Goal: Book appointment/travel/reservation

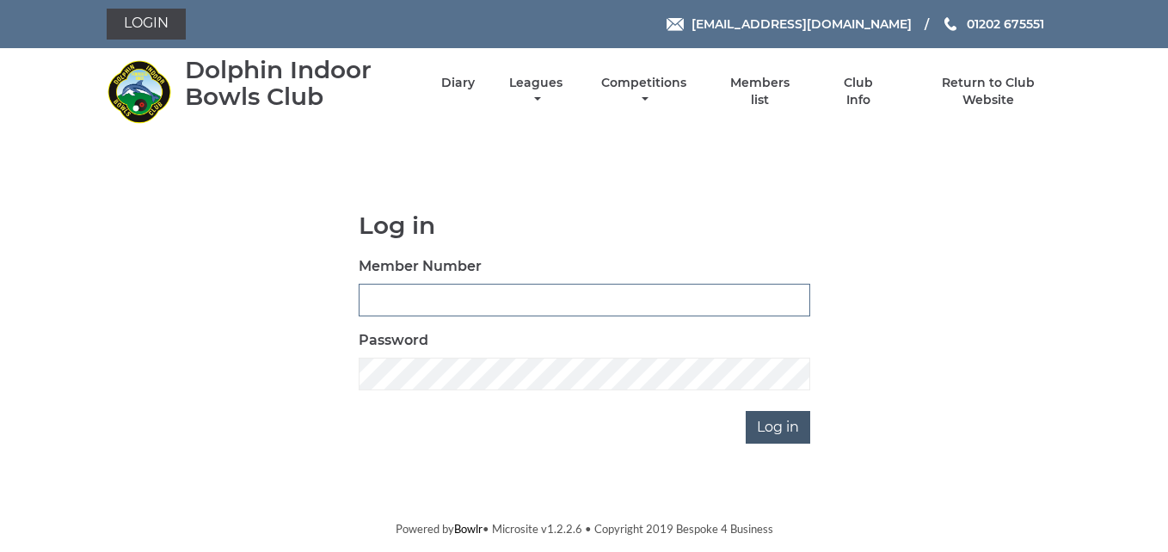
type input "3783"
click at [766, 427] on input "Log in" at bounding box center [778, 427] width 65 height 33
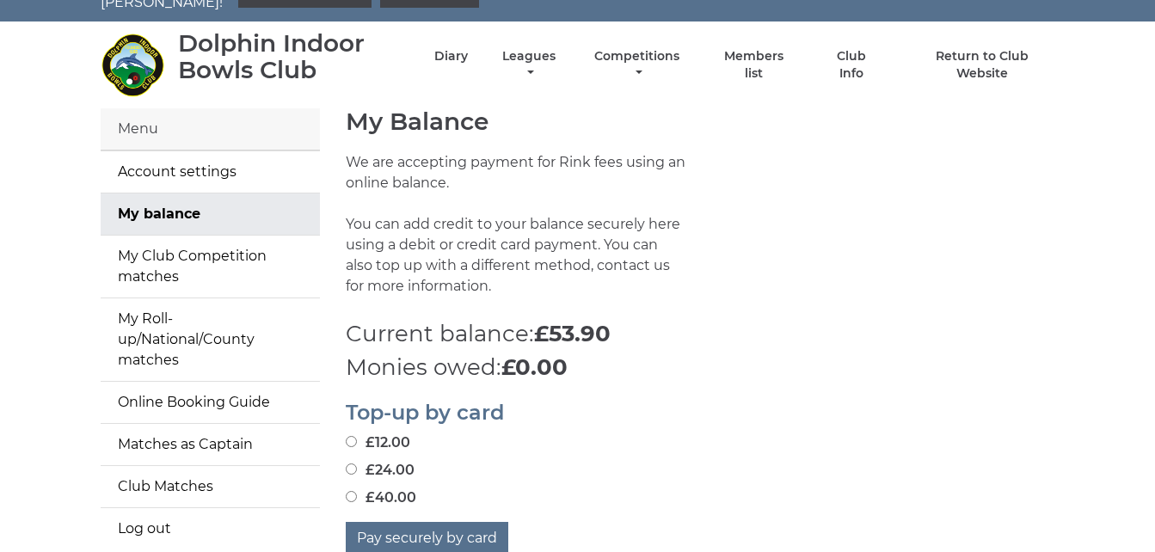
scroll to position [34, 0]
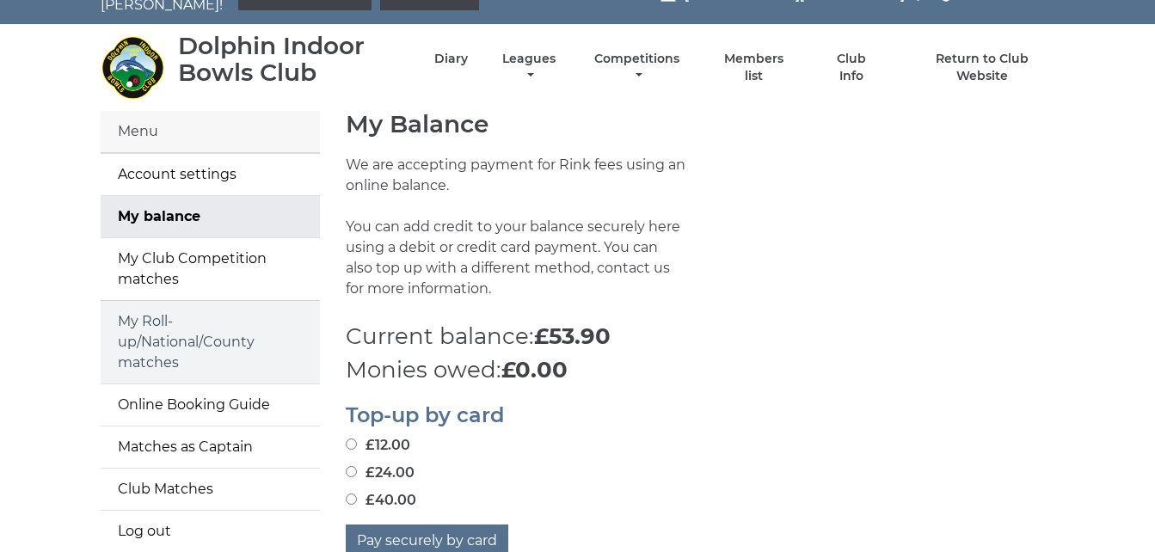
click at [151, 322] on link "My Roll-up/National/County matches" at bounding box center [210, 342] width 219 height 83
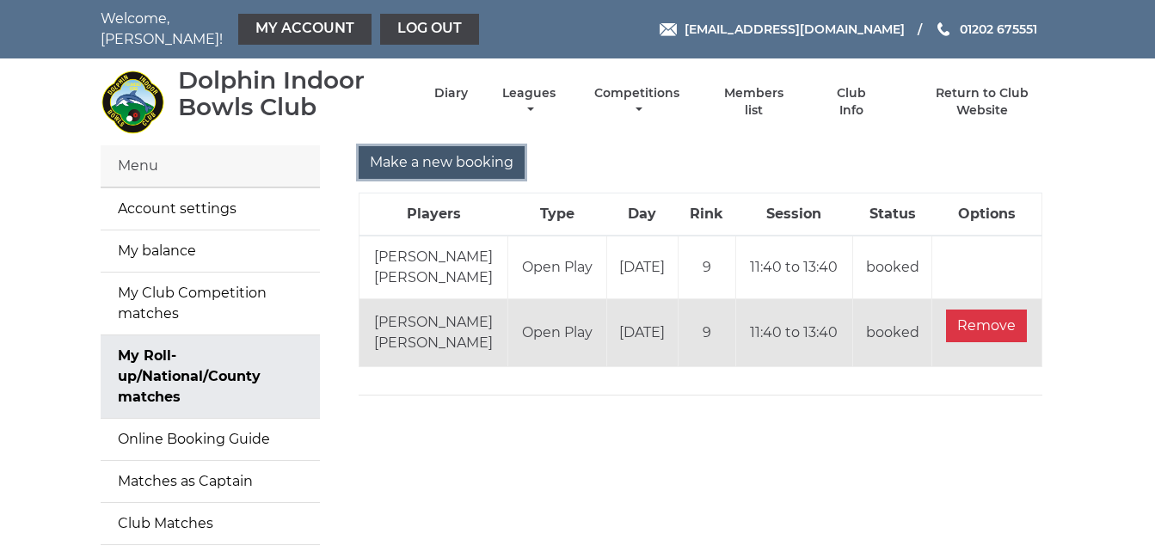
click at [501, 153] on input "Make a new booking" at bounding box center [442, 162] width 166 height 33
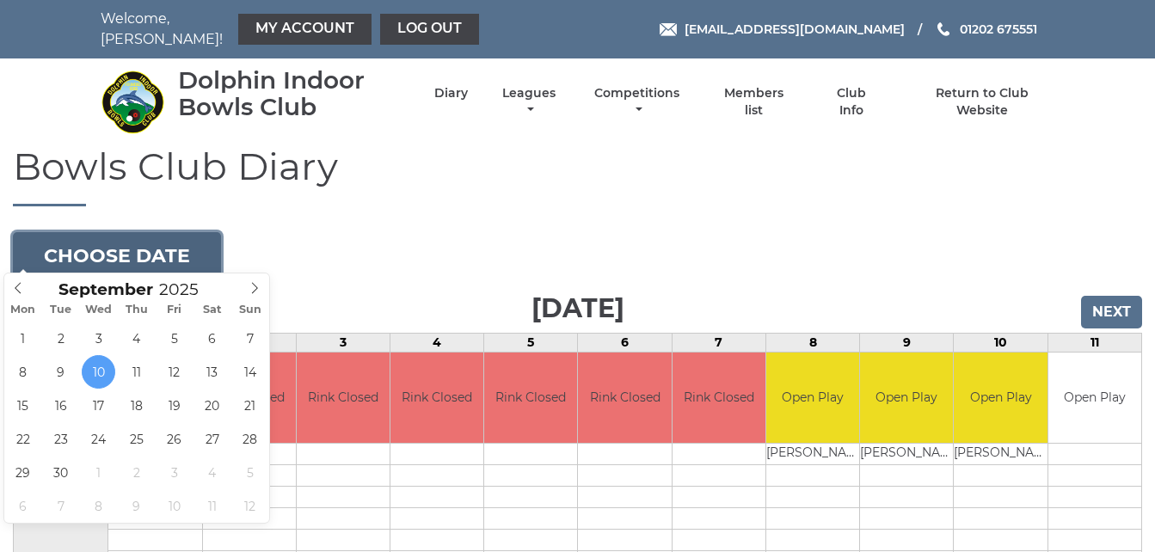
click at [203, 249] on button "Choose date" at bounding box center [117, 255] width 208 height 46
type input "2025-09-24"
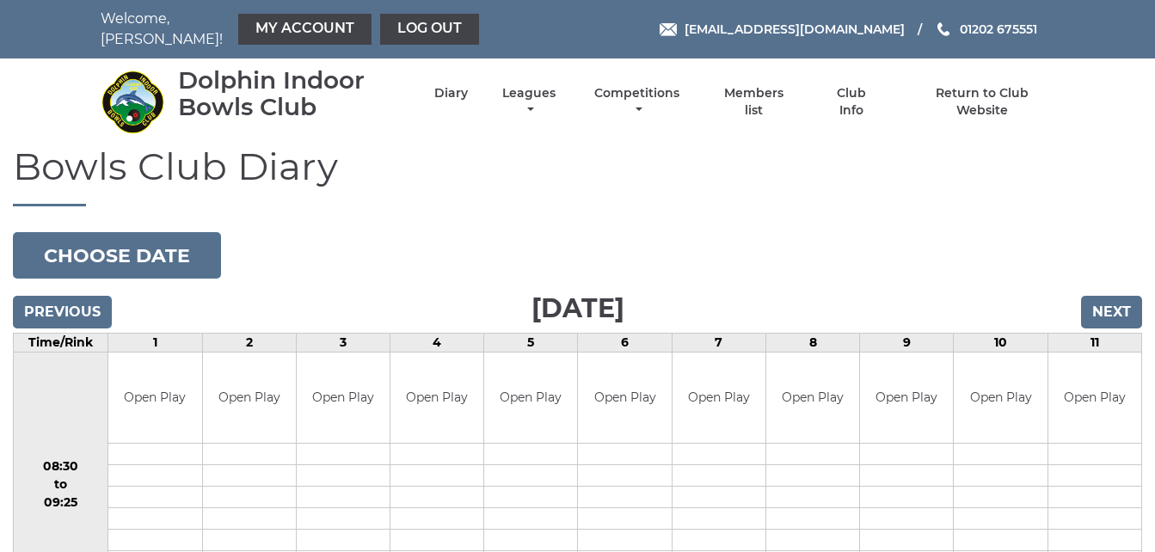
click at [570, 188] on h1 "Bowls Club Diary" at bounding box center [578, 175] width 1130 height 61
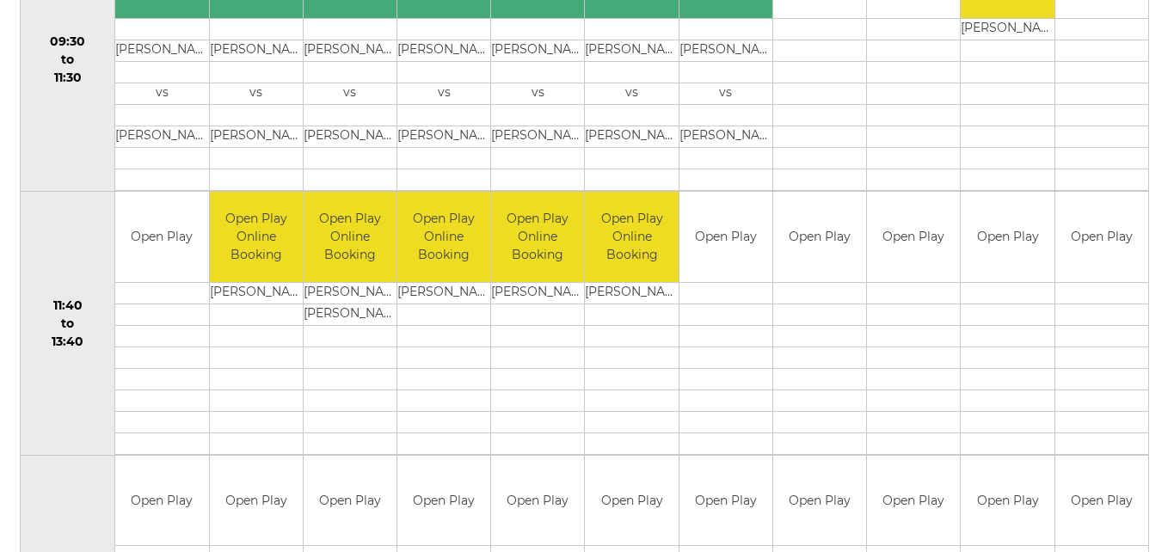
scroll to position [723, 0]
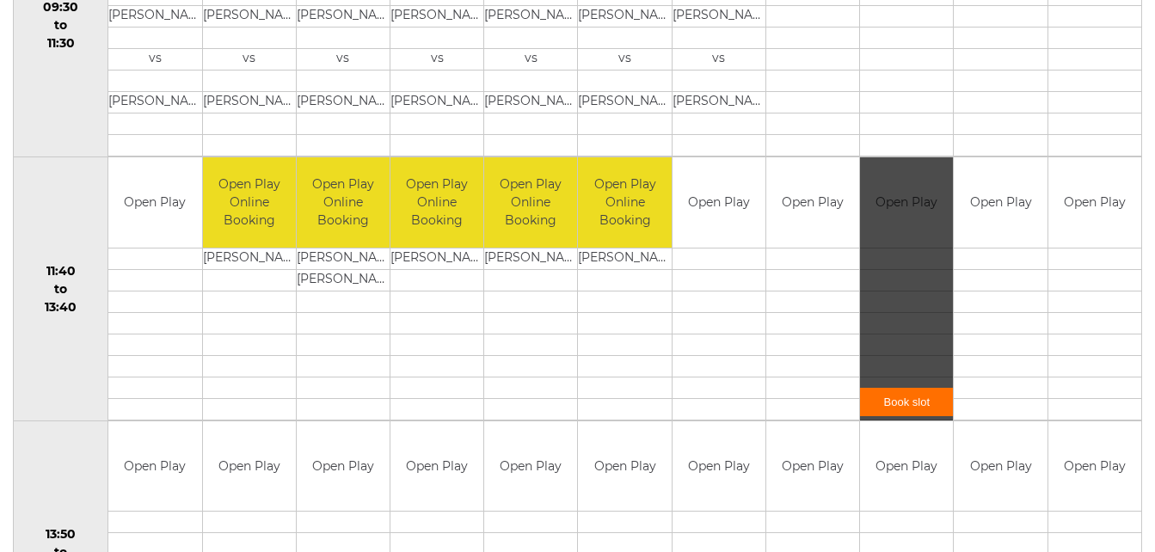
click at [915, 388] on link "Book slot" at bounding box center [906, 402] width 93 height 28
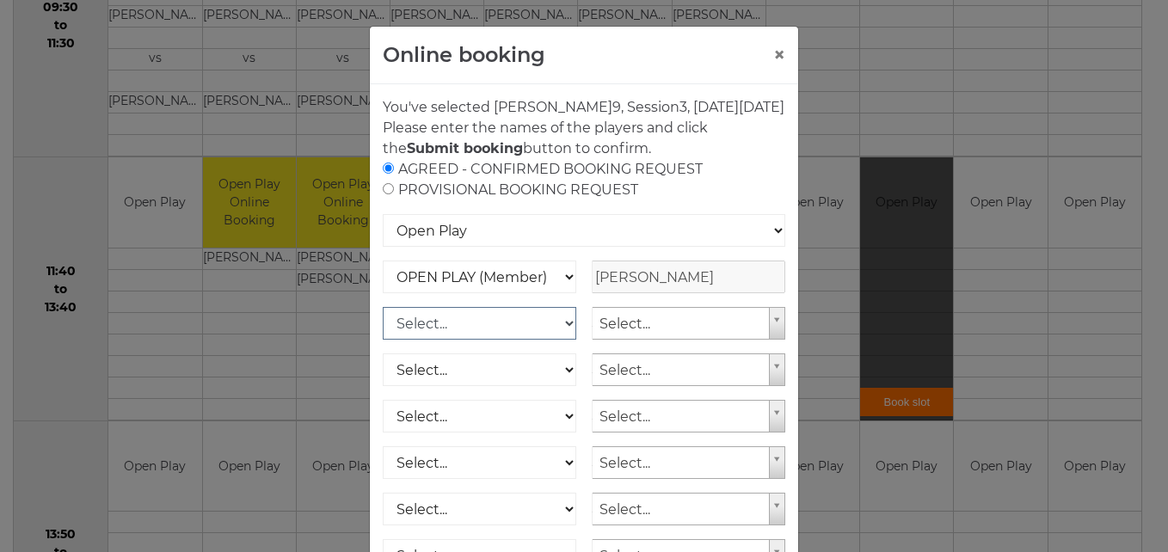
click at [562, 340] on select "Select... OPEN PLAY (Member) OPEN PLAY (Visitor) SPOONS (Member) SPOONS (Visito…" at bounding box center [480, 323] width 194 height 33
select select "1_12"
click at [383, 328] on select "Select... OPEN PLAY (Member) OPEN PLAY (Visitor) SPOONS (Member) SPOONS (Visito…" at bounding box center [480, 323] width 194 height 33
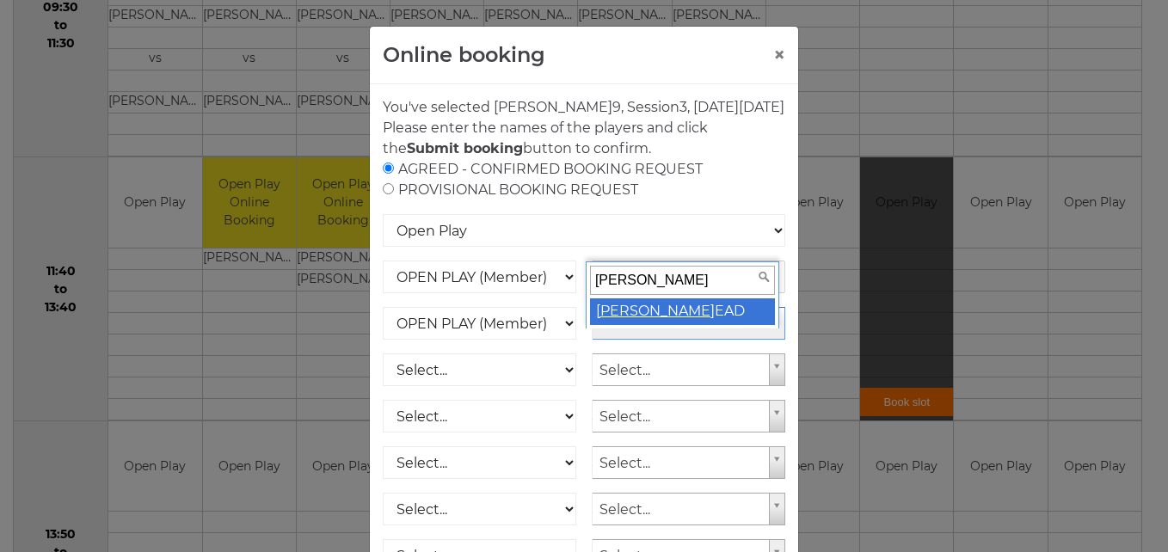
type input "mary h"
select select "1797"
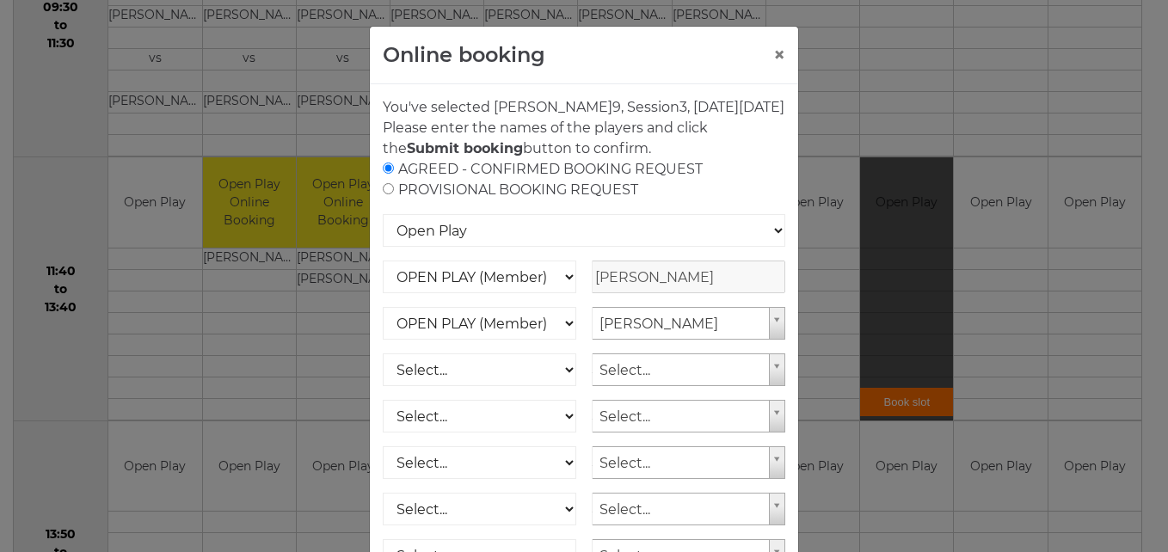
click at [747, 188] on div "AGREED - CONFIRMED BOOKING REQUEST PROVISIONAL BOOKING REQUEST" at bounding box center [584, 179] width 403 height 41
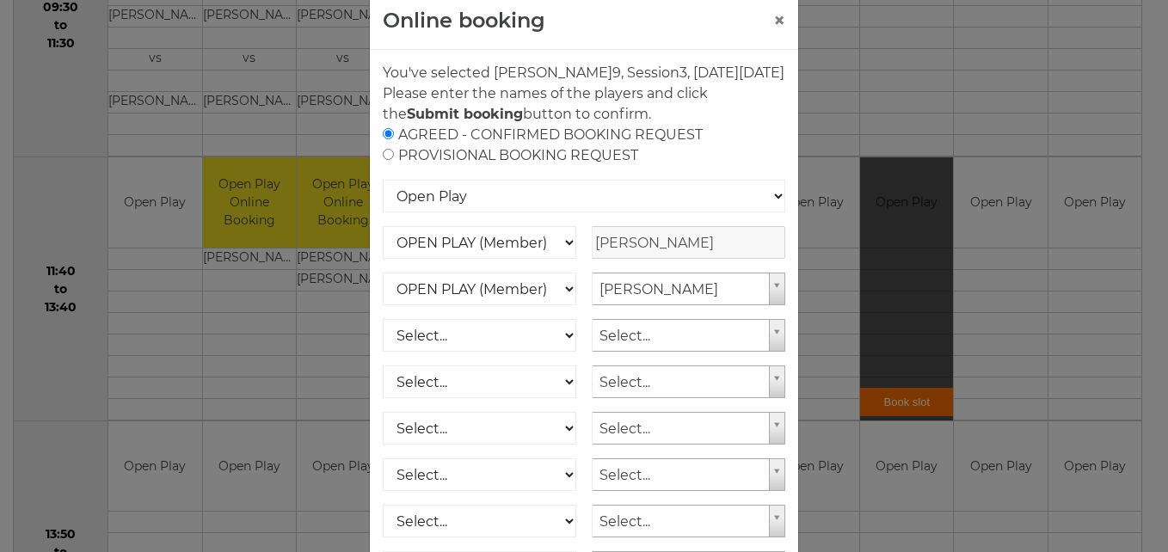
scroll to position [246, 0]
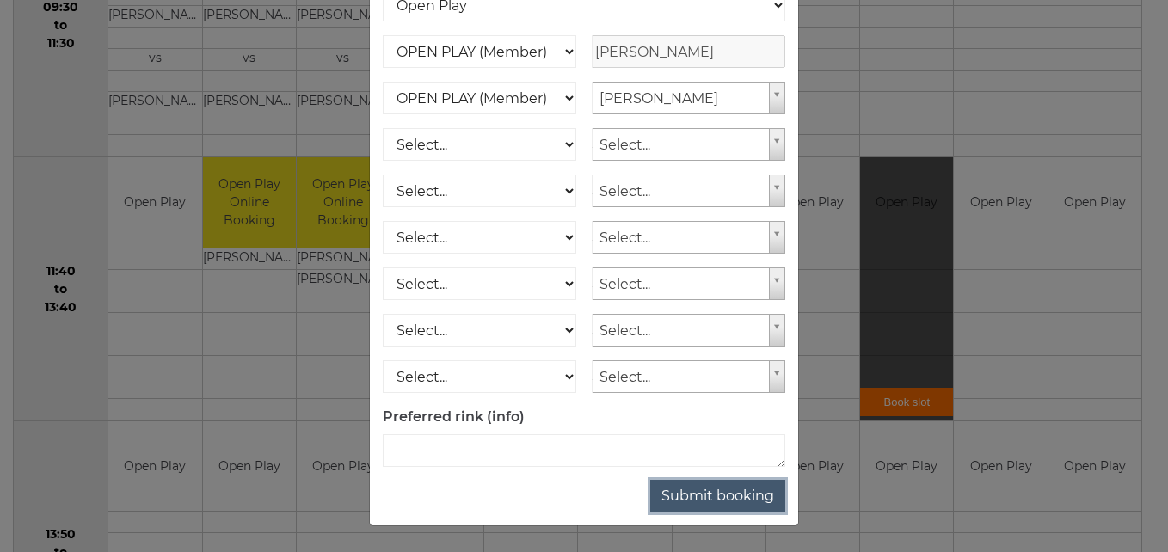
click at [724, 492] on button "Submit booking" at bounding box center [717, 496] width 135 height 33
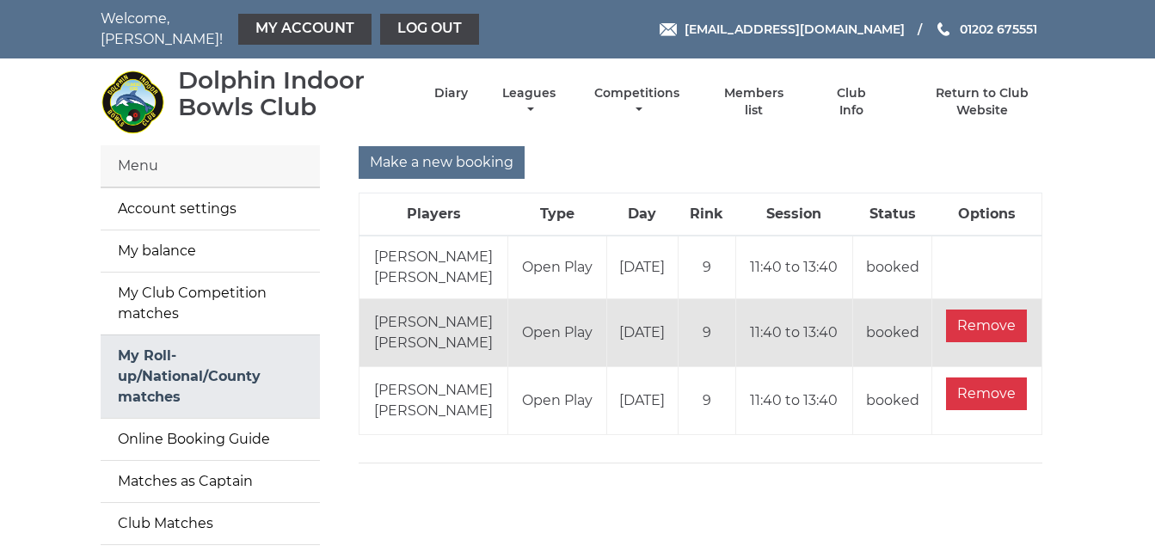
click at [219, 390] on link "My Roll-up/National/County matches" at bounding box center [210, 377] width 219 height 83
click at [413, 22] on link "Log out" at bounding box center [429, 29] width 99 height 31
